Goal: Transaction & Acquisition: Purchase product/service

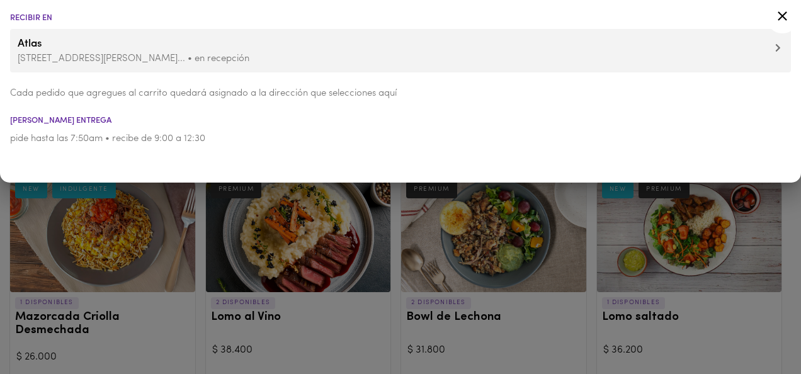
click at [781, 13] on icon at bounding box center [782, 16] width 16 height 16
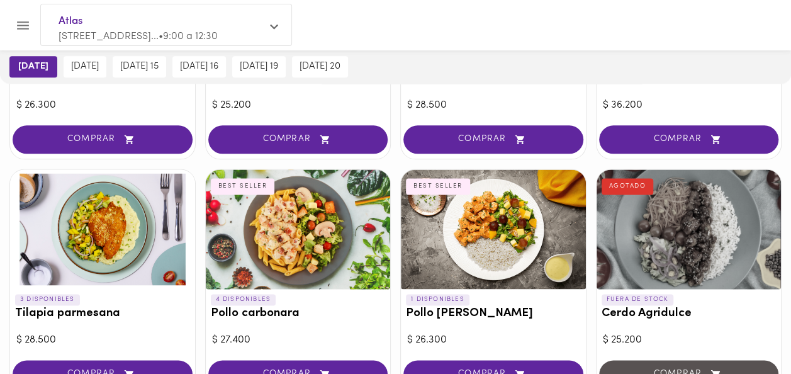
scroll to position [723, 0]
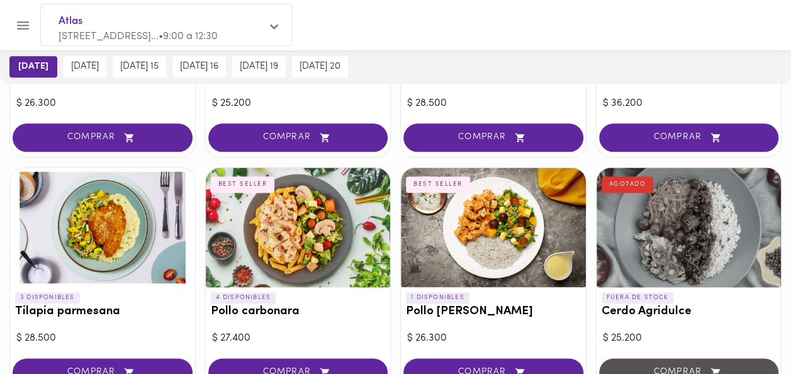
click at [101, 369] on div at bounding box center [395, 371] width 791 height 6
click at [101, 367] on span "COMPRAR" at bounding box center [102, 372] width 149 height 11
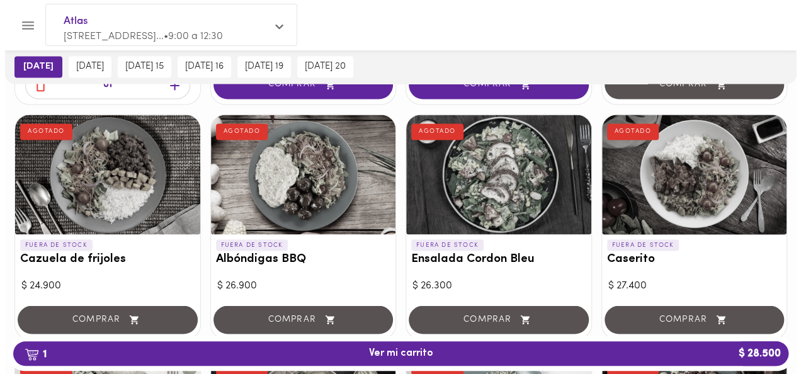
scroll to position [1059, 0]
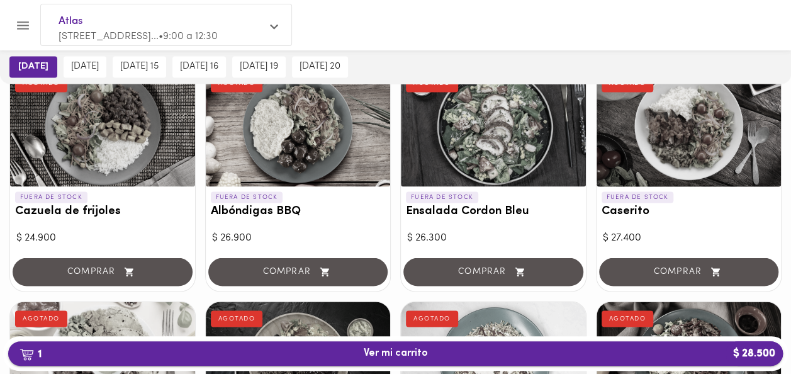
click at [405, 349] on span "1 Ver mi carrito $ 28.500" at bounding box center [396, 354] width 64 height 12
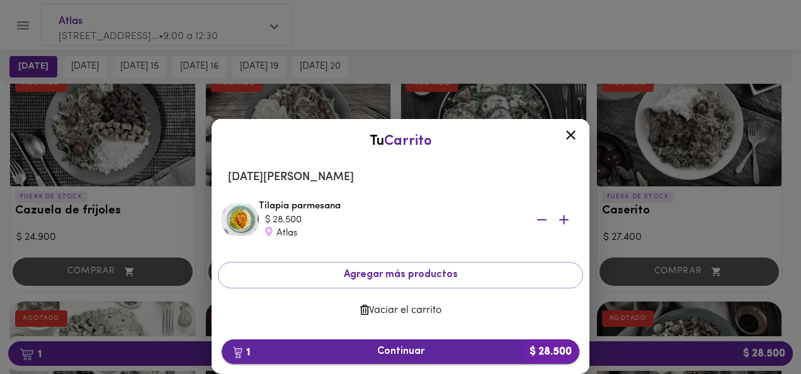
click at [415, 351] on span "1 Continuar $ 28.500" at bounding box center [400, 352] width 337 height 12
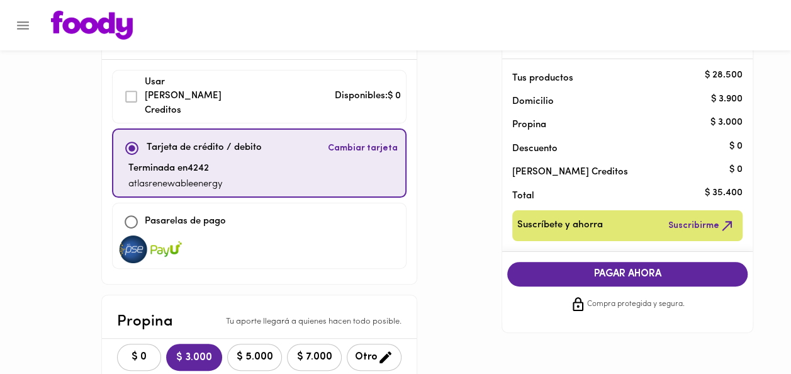
scroll to position [67, 0]
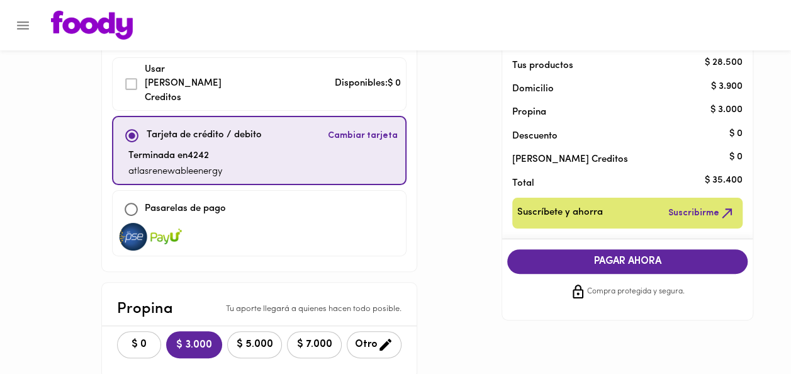
click at [125, 339] on span "$ 0" at bounding box center [139, 345] width 28 height 12
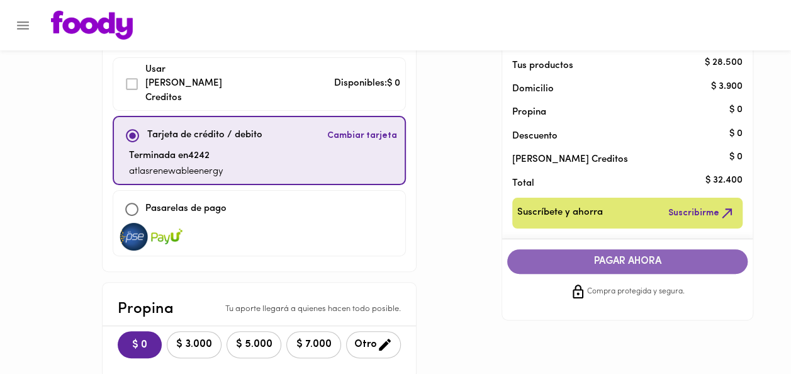
click at [630, 257] on span "PAGAR AHORA" at bounding box center [627, 262] width 215 height 12
